Goal: Information Seeking & Learning: Learn about a topic

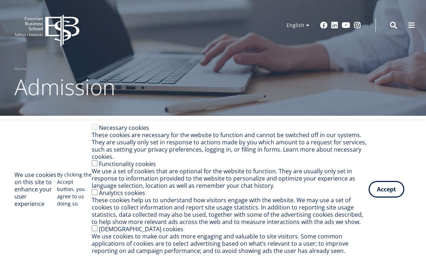
click at [394, 188] on button "Accept" at bounding box center [387, 189] width 36 height 17
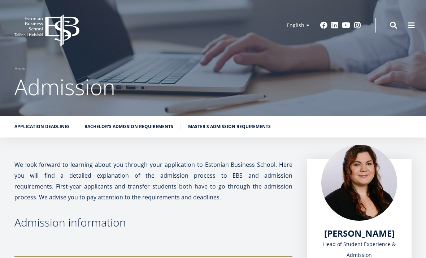
click at [257, 124] on link "Master's admission requirements" at bounding box center [229, 126] width 83 height 7
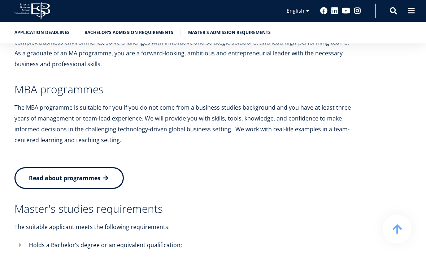
scroll to position [1450, 0]
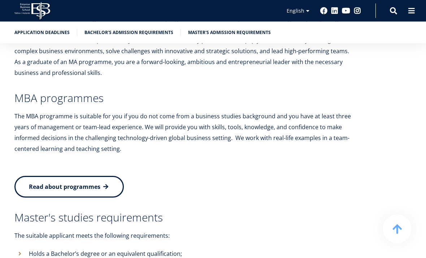
click at [38, 9] on icon at bounding box center [40, 11] width 19 height 18
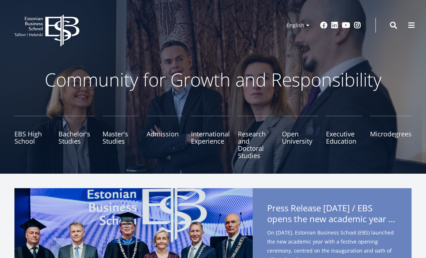
click at [120, 138] on link "Master's Studies" at bounding box center [121, 137] width 36 height 43
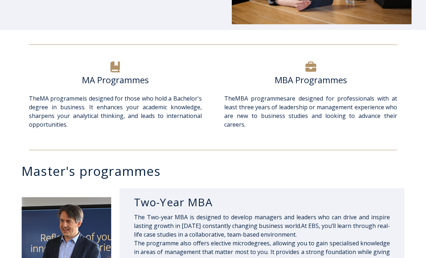
scroll to position [199, 0]
click at [129, 84] on h6 "MA Programmes" at bounding box center [115, 79] width 173 height 11
click at [122, 90] on div "MA Programmes" at bounding box center [115, 84] width 173 height 20
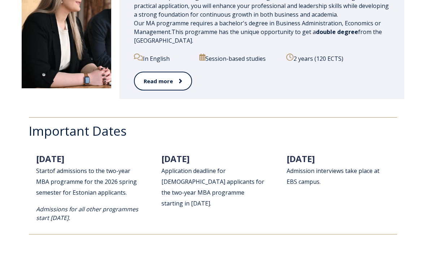
scroll to position [769, 0]
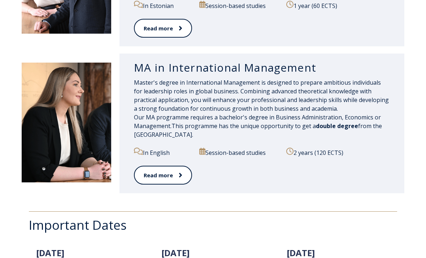
click at [245, 70] on h3 "MA in International Management" at bounding box center [262, 68] width 256 height 14
click at [181, 176] on icon at bounding box center [181, 174] width 4 height 7
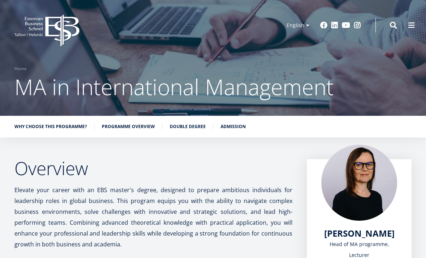
click at [414, 22] on span at bounding box center [411, 25] width 7 height 7
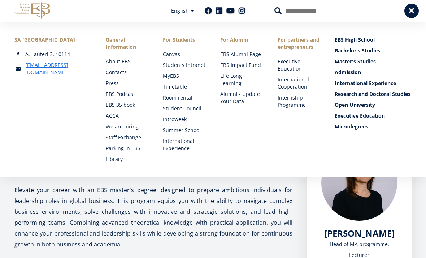
click at [411, 9] on span at bounding box center [411, 10] width 7 height 7
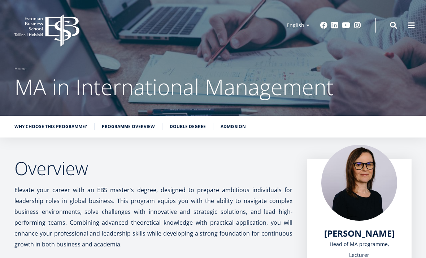
scroll to position [10, 0]
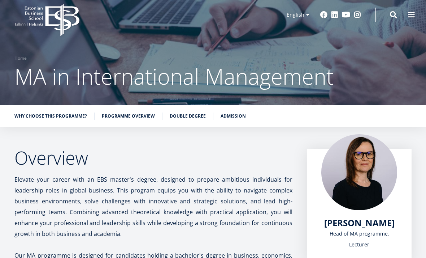
click at [141, 114] on link "Programme overview" at bounding box center [128, 115] width 53 height 7
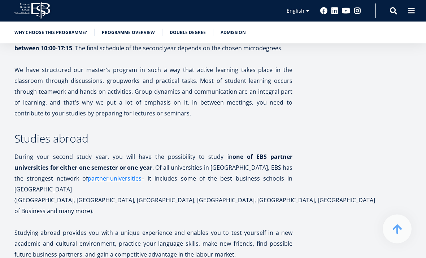
scroll to position [1484, 0]
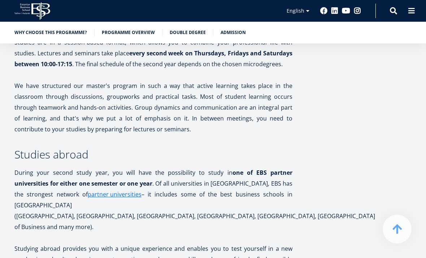
click at [44, 12] on icon at bounding box center [40, 11] width 19 height 18
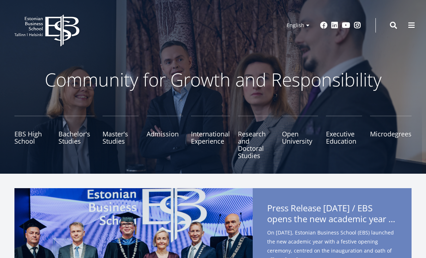
click at [170, 134] on link "Admission" at bounding box center [165, 137] width 36 height 43
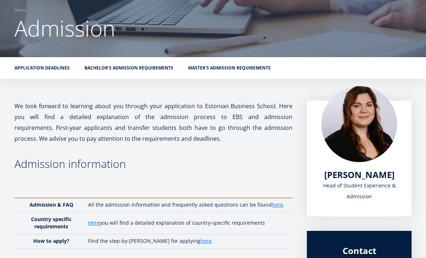
scroll to position [59, 0]
click at [254, 71] on li "Master's admission requirements" at bounding box center [229, 67] width 83 height 7
click at [249, 70] on link "Master's admission requirements" at bounding box center [229, 67] width 83 height 7
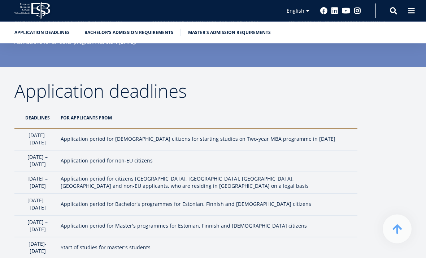
scroll to position [559, 0]
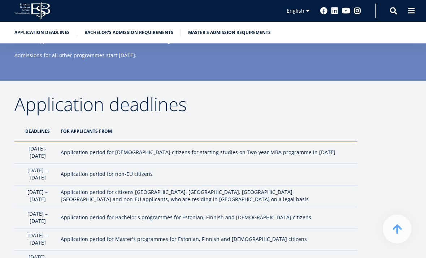
click at [39, 9] on icon "EBS Logo Created with Sketch." at bounding box center [32, 11] width 36 height 18
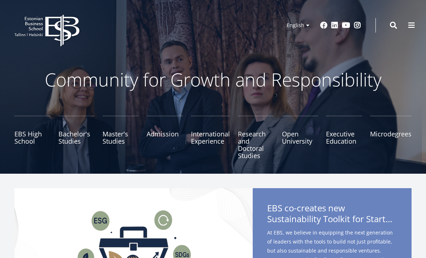
click at [251, 140] on link "Research and Doctoral Studies" at bounding box center [256, 137] width 36 height 43
